Goal: Navigation & Orientation: Find specific page/section

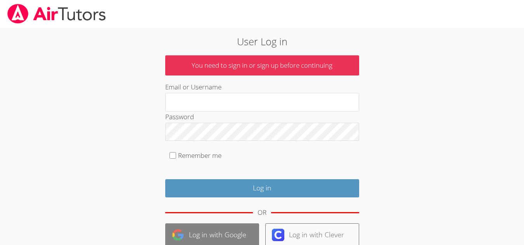
click at [203, 228] on link "Log in with Google" at bounding box center [212, 236] width 94 height 24
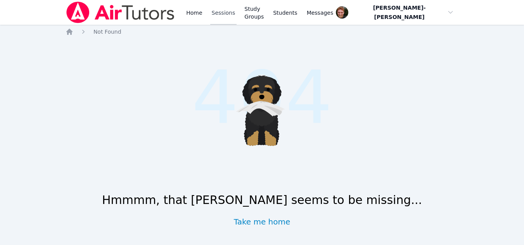
click at [220, 19] on link "Sessions" at bounding box center [223, 12] width 27 height 25
